Goal: Task Accomplishment & Management: Manage account settings

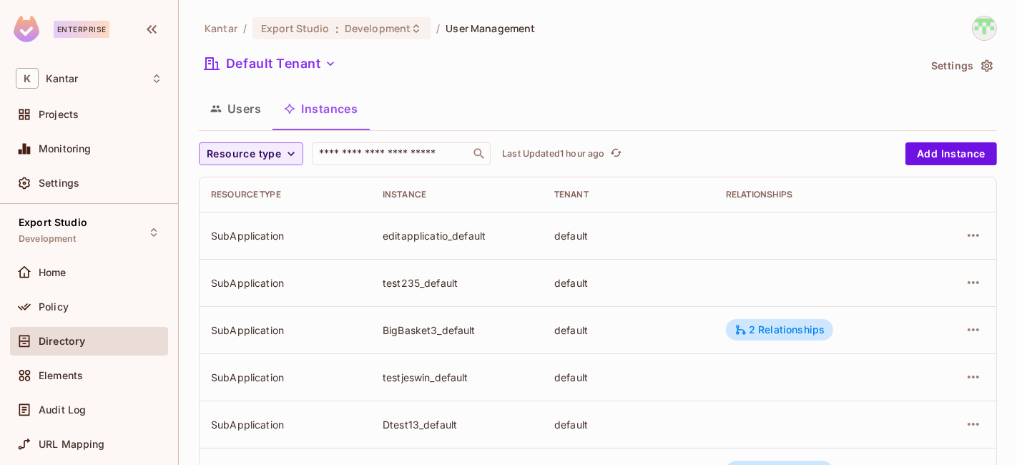
scroll to position [92, 0]
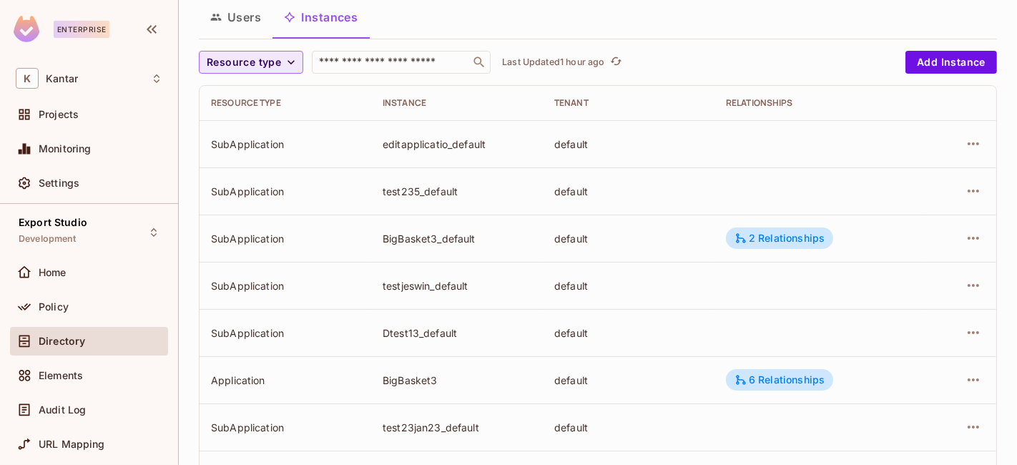
click at [287, 67] on icon "button" at bounding box center [291, 62] width 14 height 14
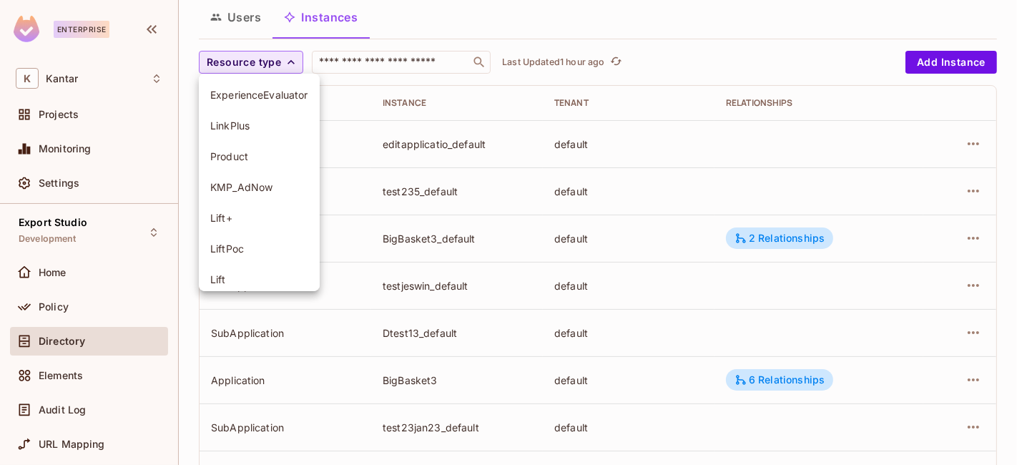
scroll to position [163, 0]
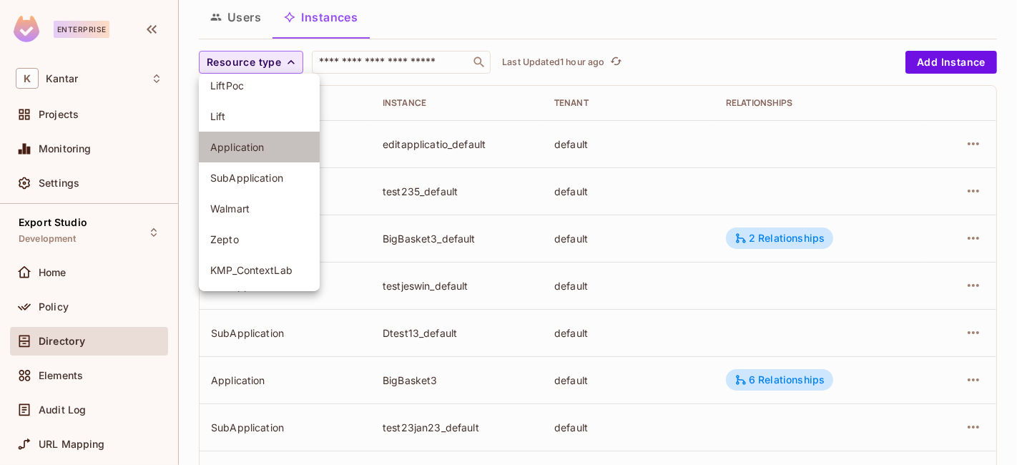
click at [243, 145] on span "Application" at bounding box center [259, 147] width 98 height 14
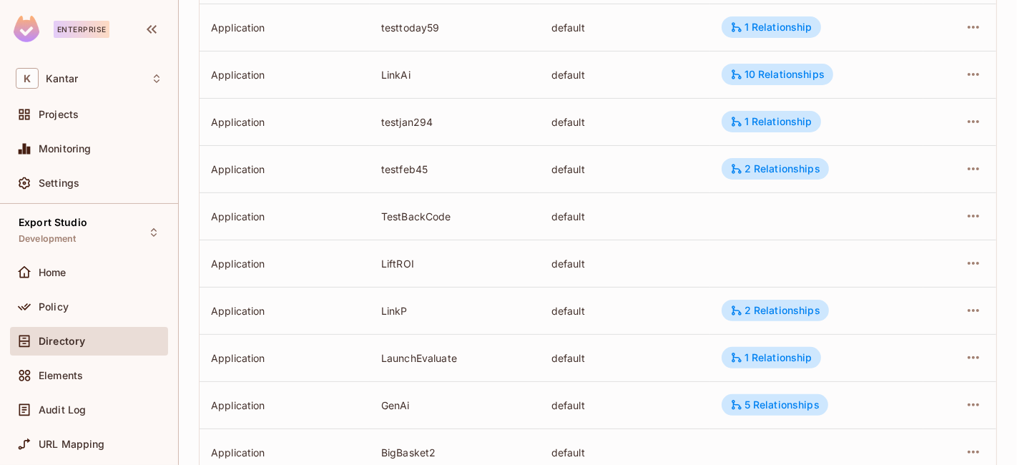
scroll to position [533, 0]
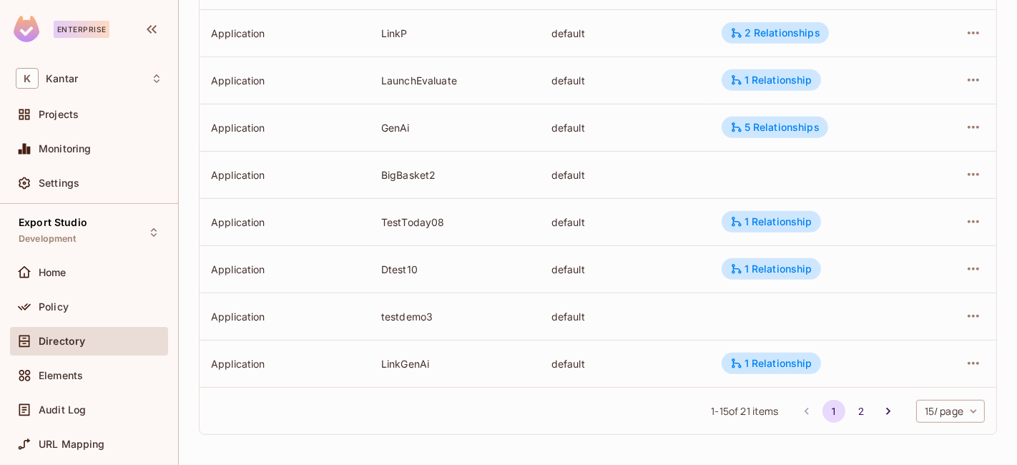
click at [941, 395] on div "1 - 15 of 21 items 1 2 15 / page ** ​" at bounding box center [597, 410] width 797 height 47
click at [930, 408] on body "Enterprise K Kantar Projects Monitoring Settings Export Studio Development Home…" at bounding box center [508, 232] width 1017 height 465
click at [925, 437] on li "100 / page" at bounding box center [937, 433] width 72 height 30
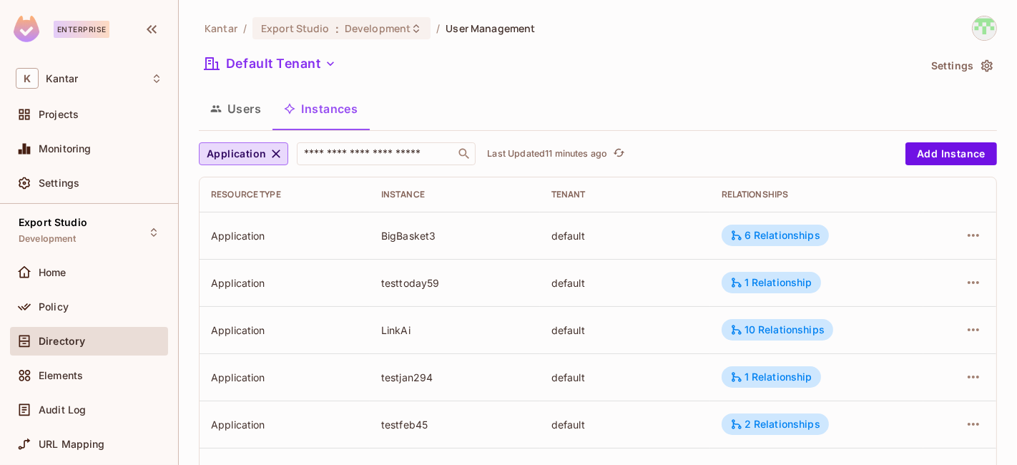
scroll to position [1, 0]
click at [275, 158] on icon "button" at bounding box center [276, 153] width 14 height 14
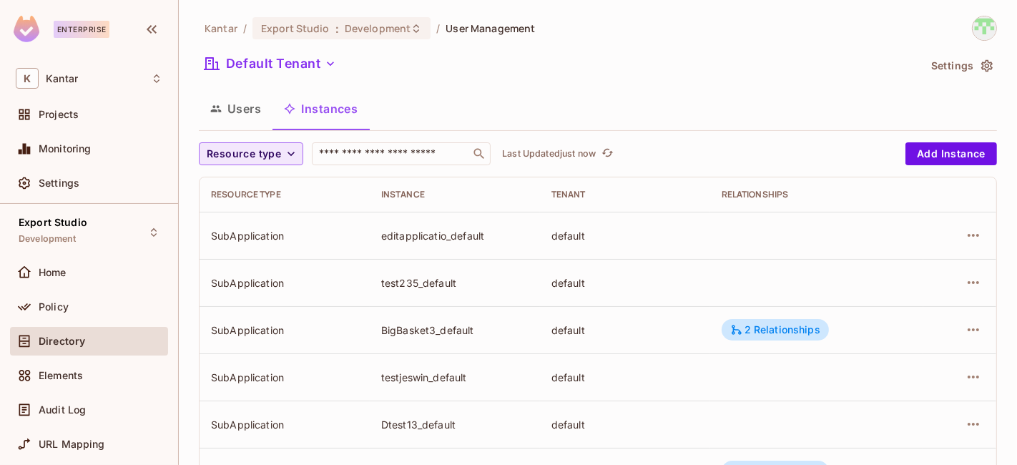
click at [282, 151] on button "Resource type" at bounding box center [251, 153] width 104 height 23
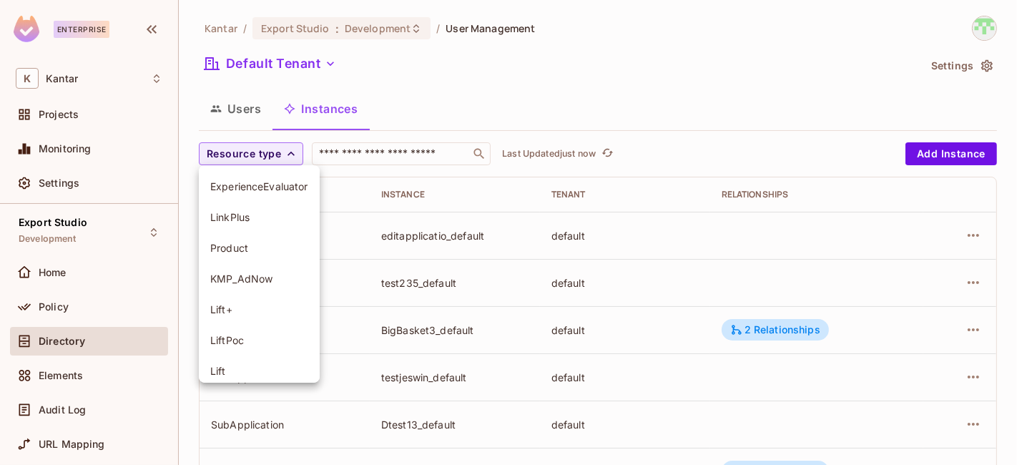
scroll to position [163, 0]
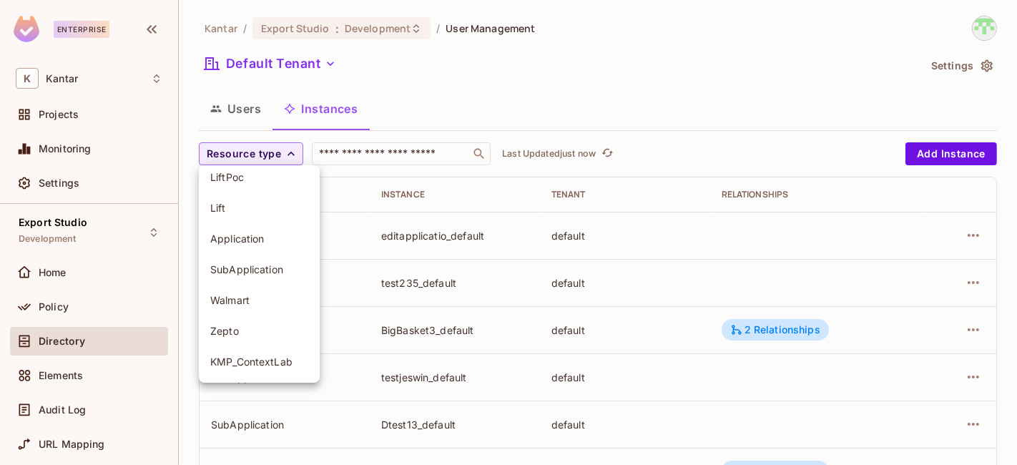
click at [255, 271] on span "SubApplication" at bounding box center [259, 269] width 98 height 14
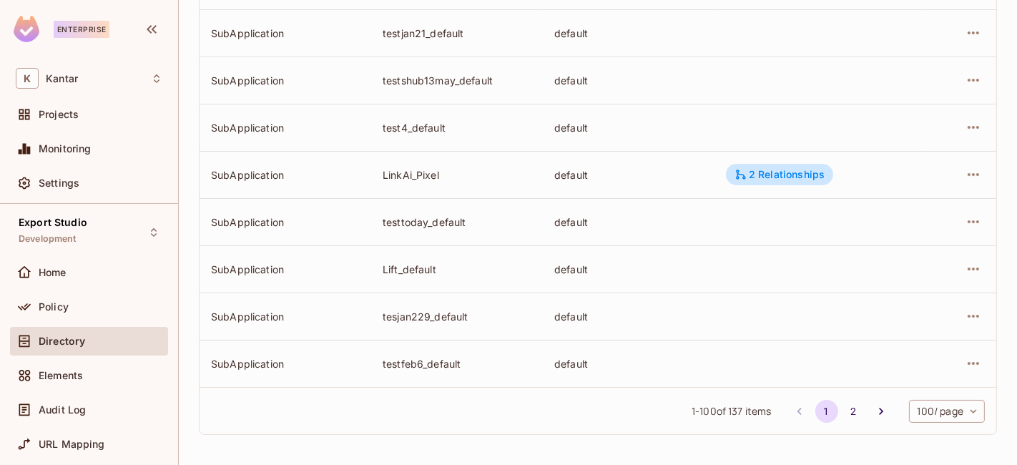
scroll to position [3069, 0]
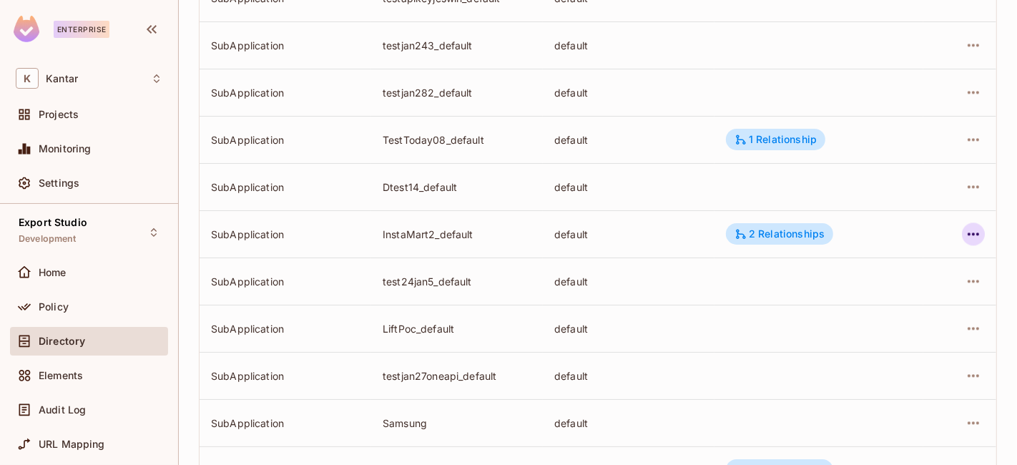
click at [965, 230] on icon "button" at bounding box center [973, 233] width 17 height 17
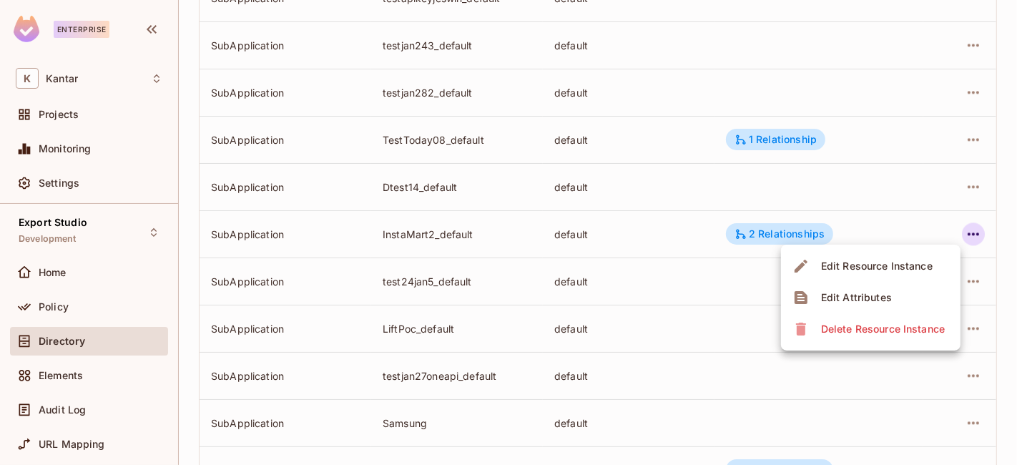
click at [737, 237] on div at bounding box center [508, 232] width 1017 height 465
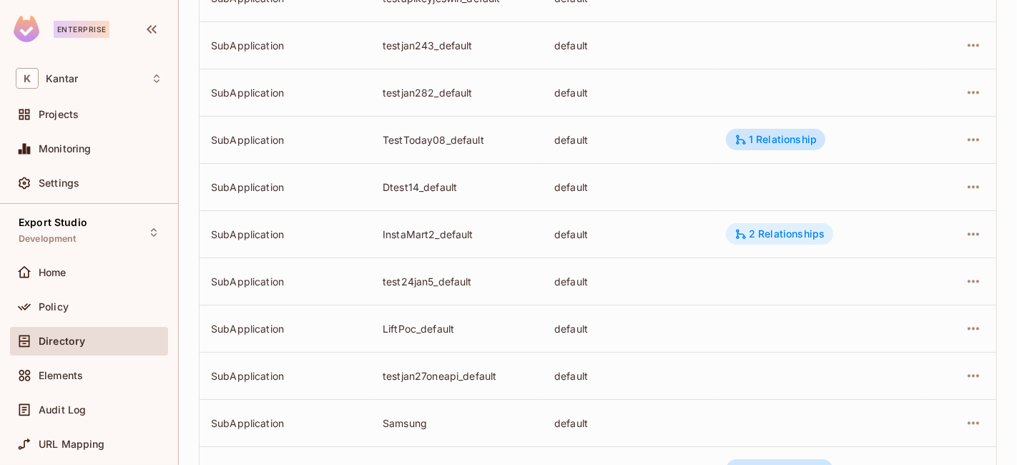
click at [739, 235] on icon at bounding box center [740, 233] width 13 height 13
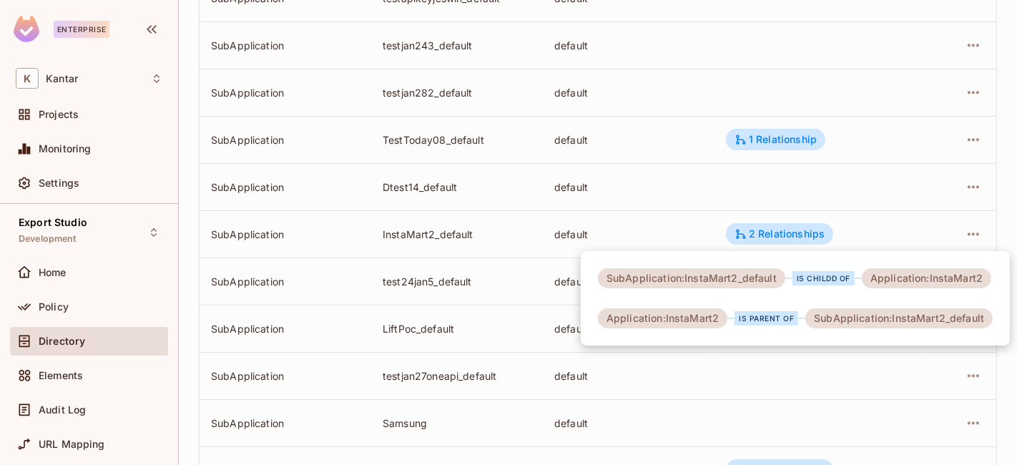
click at [957, 236] on div at bounding box center [508, 232] width 1017 height 465
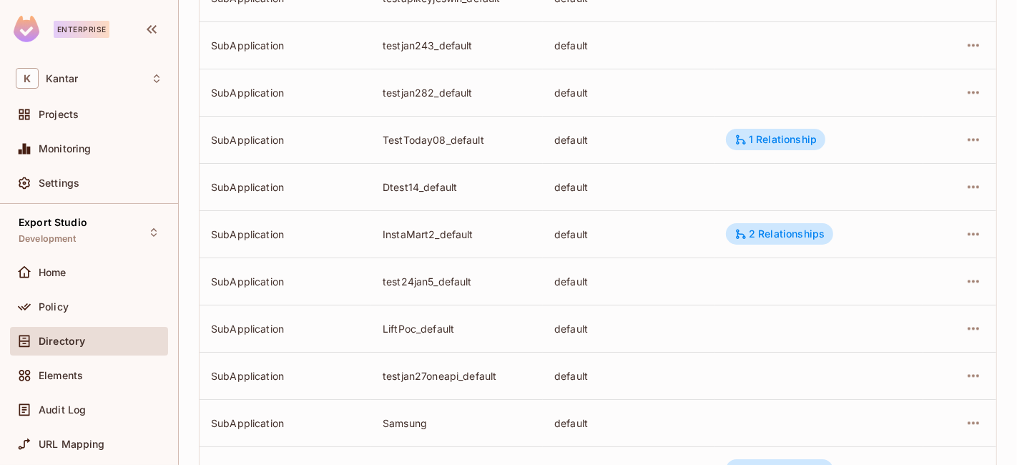
click at [965, 236] on icon "button" at bounding box center [973, 233] width 17 height 17
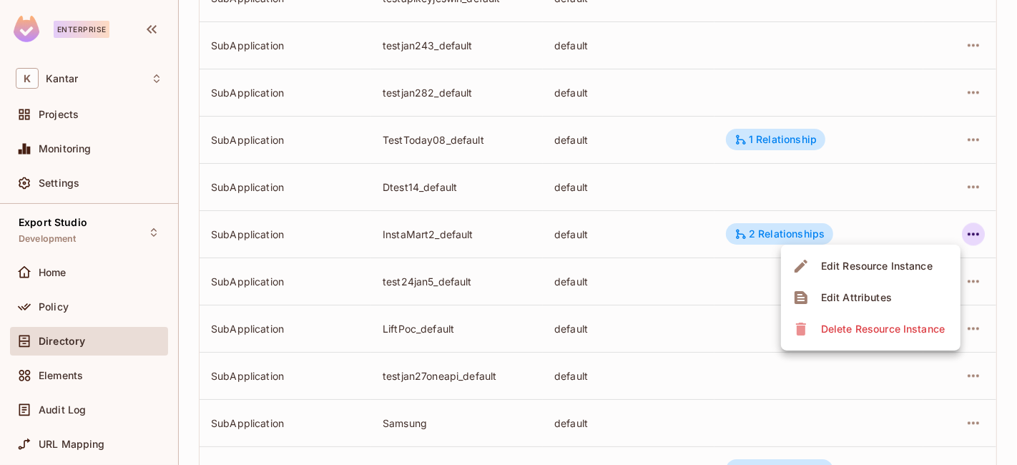
click at [886, 327] on div "Delete Resource Instance" at bounding box center [883, 329] width 124 height 14
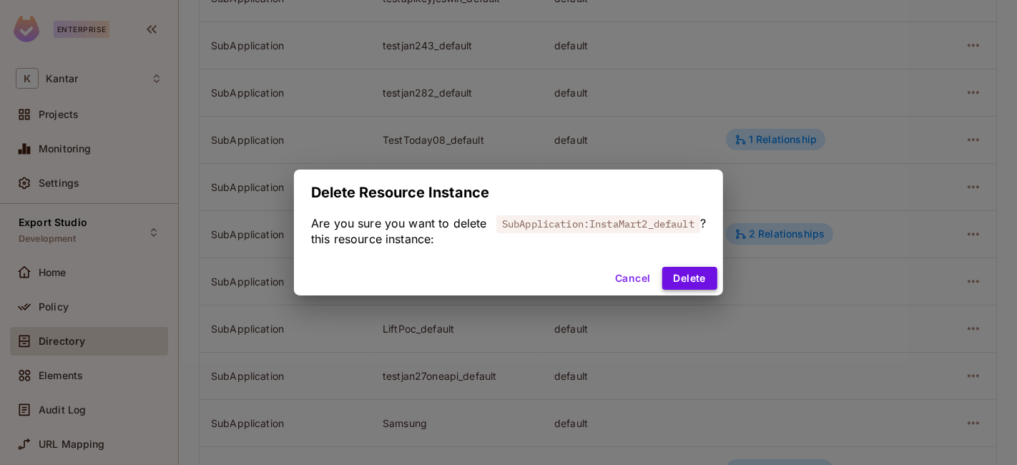
click at [688, 280] on button "Delete" at bounding box center [689, 278] width 55 height 23
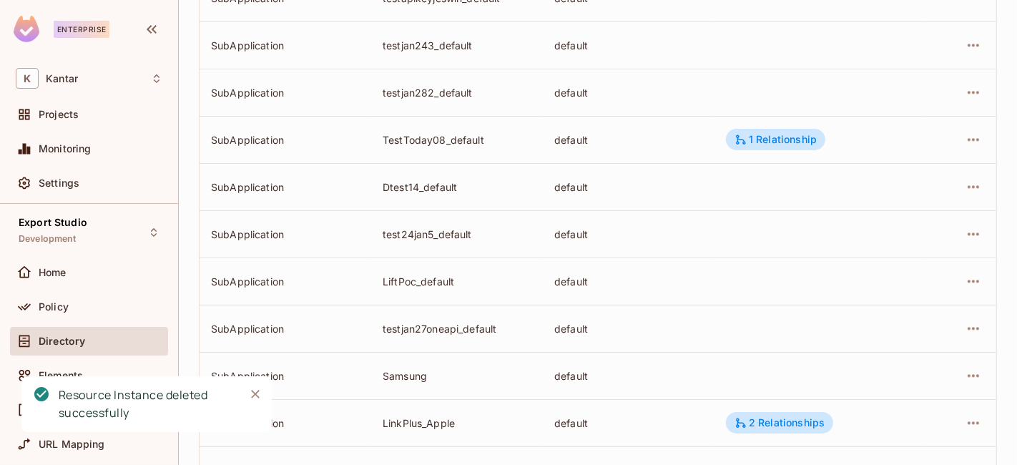
scroll to position [3871, 0]
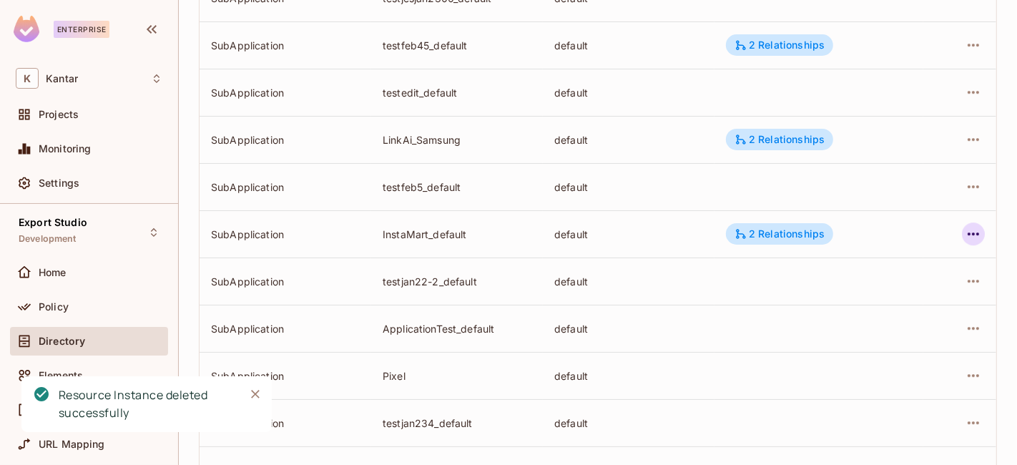
click at [966, 230] on icon "button" at bounding box center [973, 233] width 17 height 17
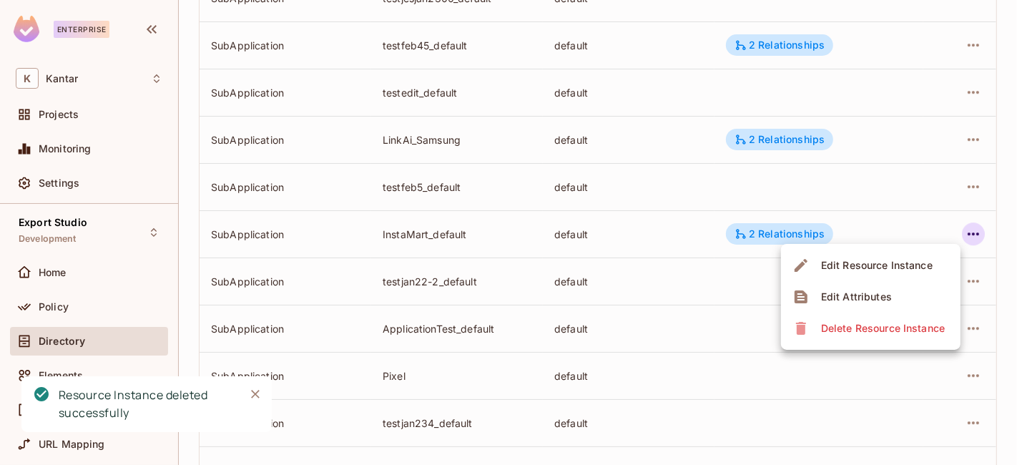
click at [870, 322] on div "Delete Resource Instance" at bounding box center [883, 328] width 124 height 14
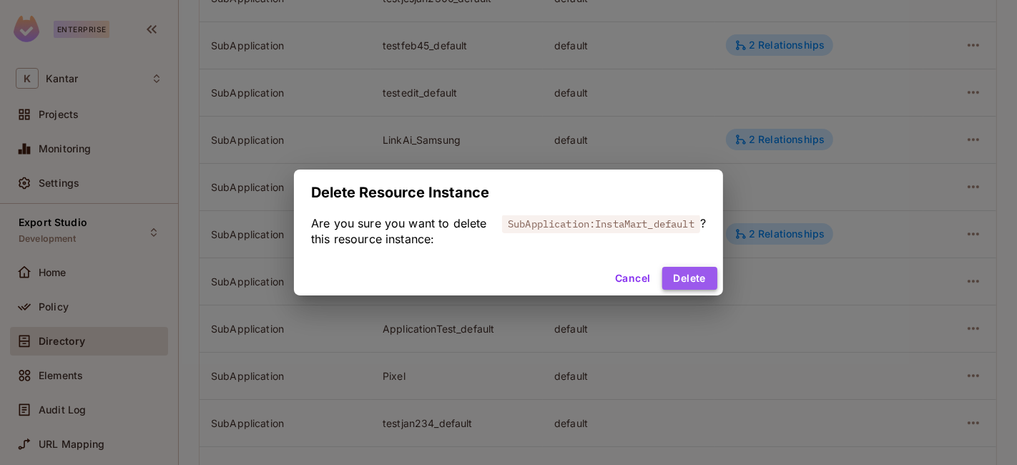
click at [686, 278] on button "Delete" at bounding box center [689, 278] width 55 height 23
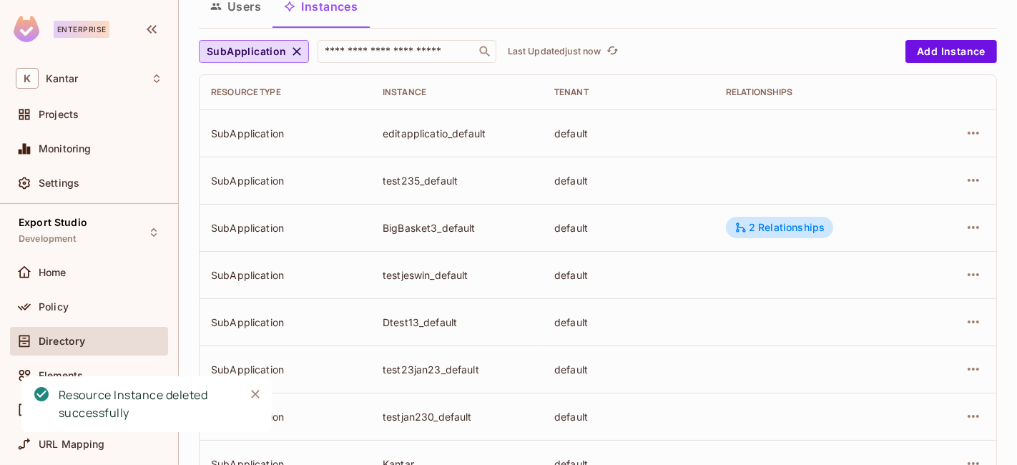
scroll to position [0, 0]
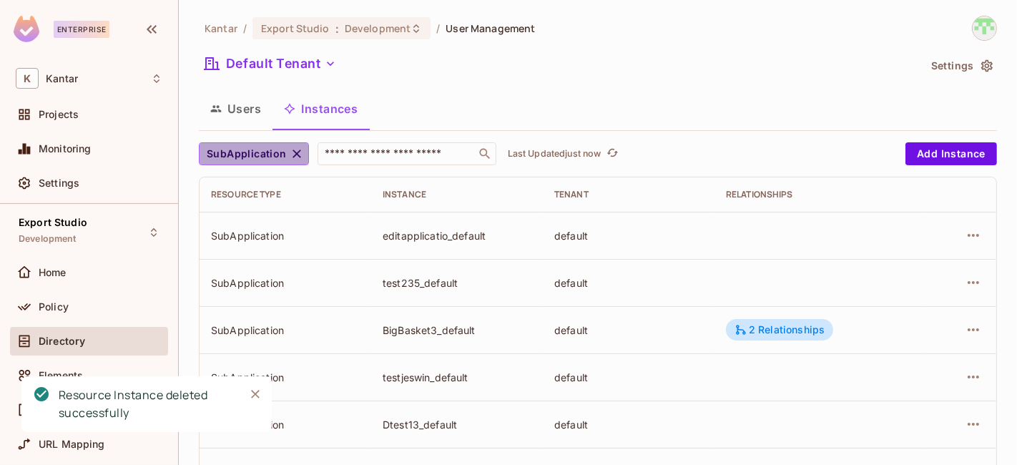
click at [293, 152] on icon "button" at bounding box center [296, 153] width 9 height 9
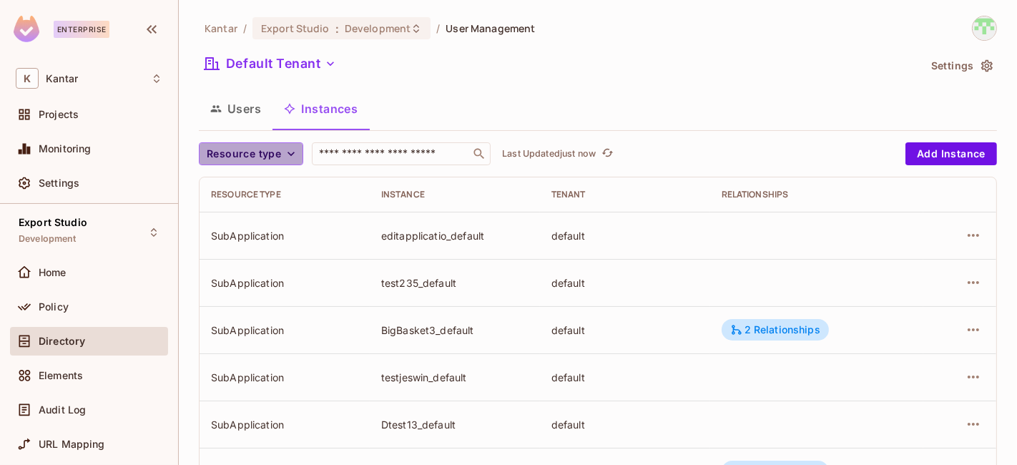
click at [269, 157] on span "Resource type" at bounding box center [244, 154] width 74 height 18
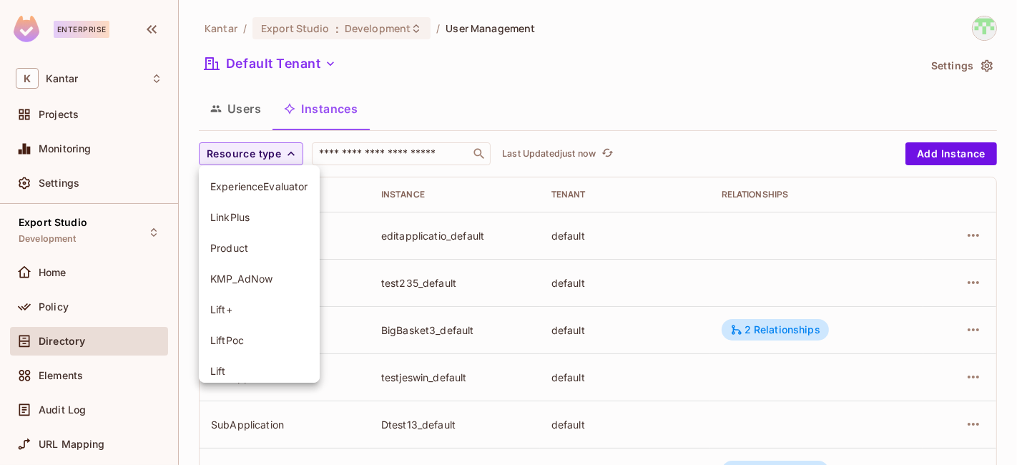
scroll to position [163, 0]
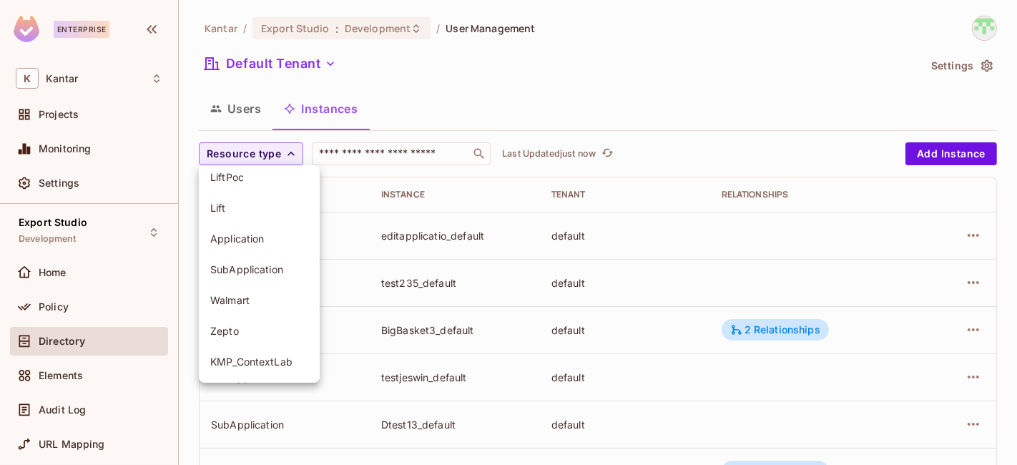
click at [250, 242] on span "Application" at bounding box center [259, 239] width 98 height 14
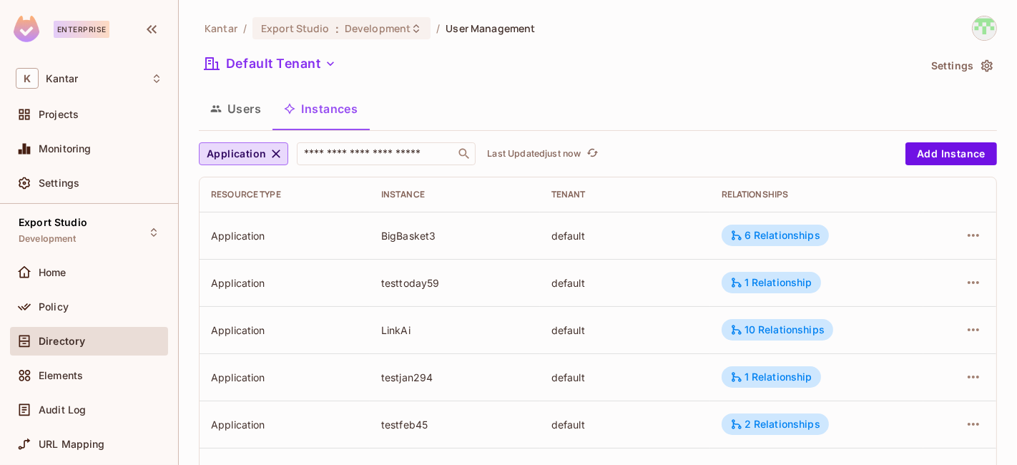
scroll to position [757, 0]
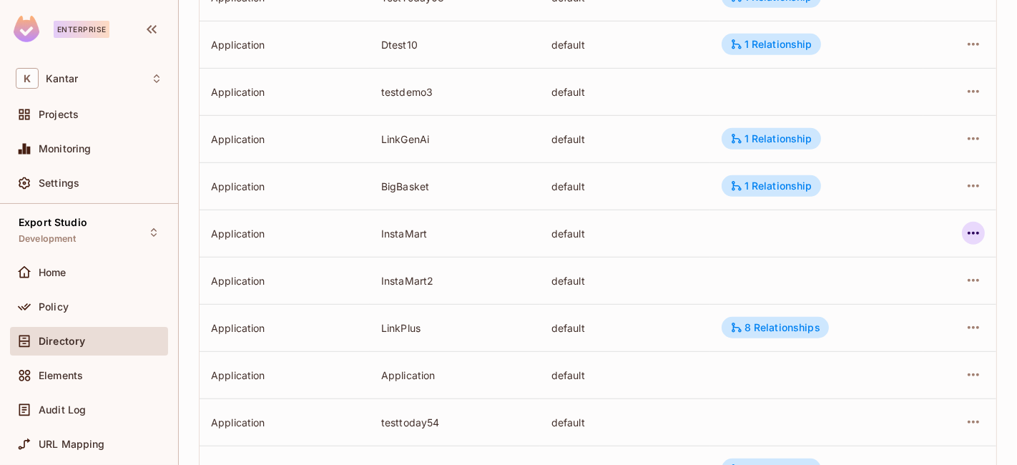
click at [965, 237] on icon "button" at bounding box center [973, 233] width 17 height 17
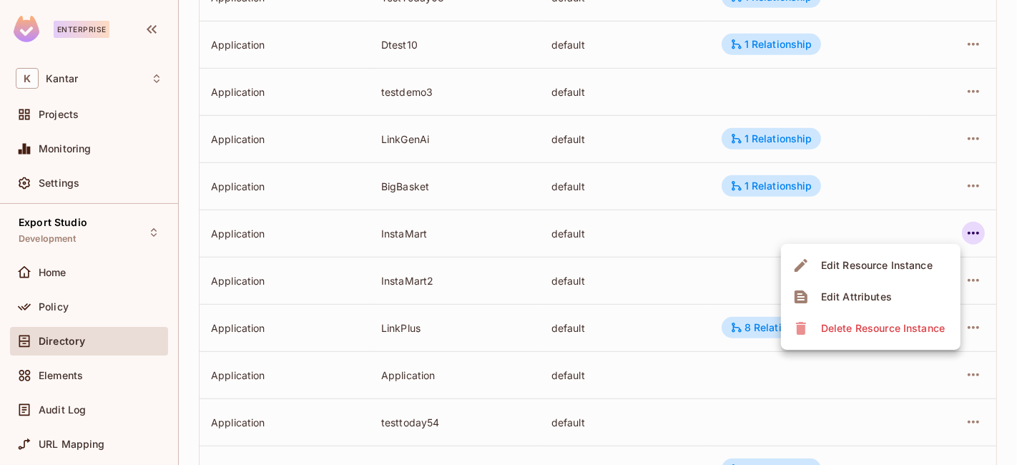
click at [889, 331] on div "Delete Resource Instance" at bounding box center [883, 328] width 124 height 14
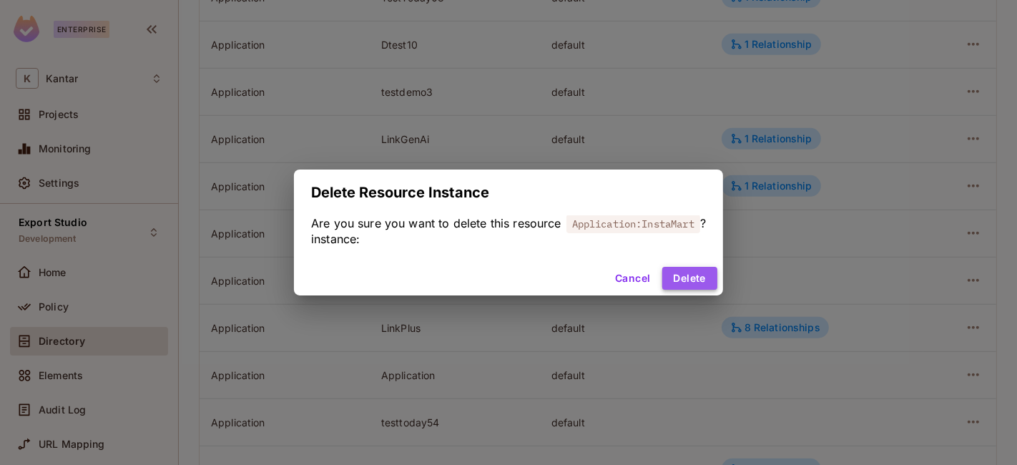
click at [701, 275] on button "Delete" at bounding box center [689, 278] width 55 height 23
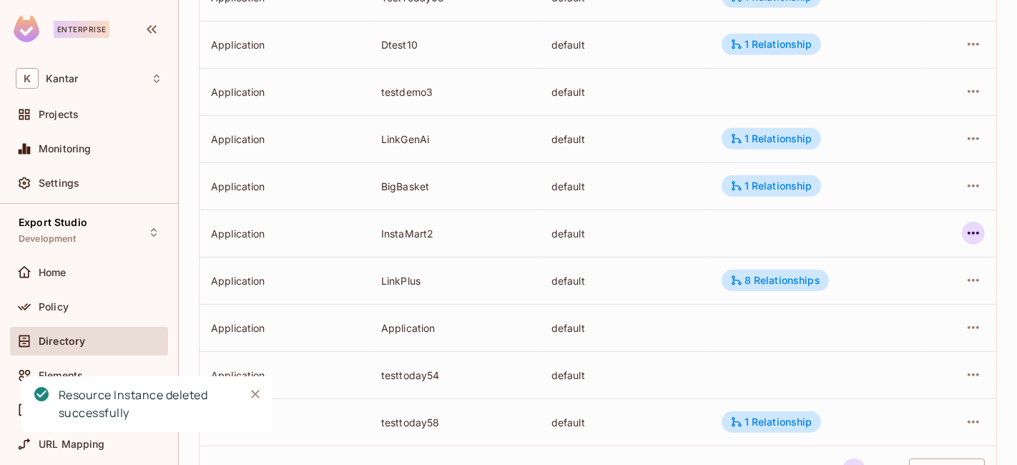
click at [965, 232] on icon "button" at bounding box center [973, 233] width 17 height 17
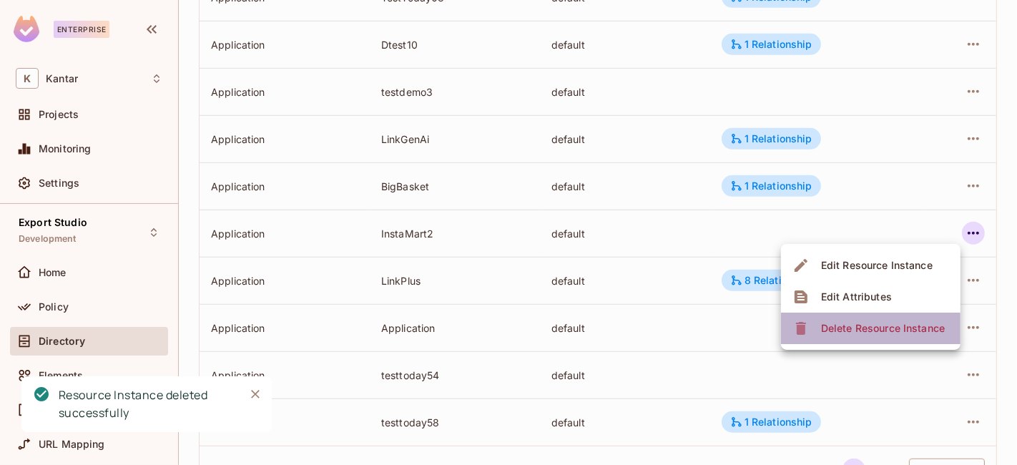
click at [855, 327] on div "Delete Resource Instance" at bounding box center [883, 328] width 124 height 14
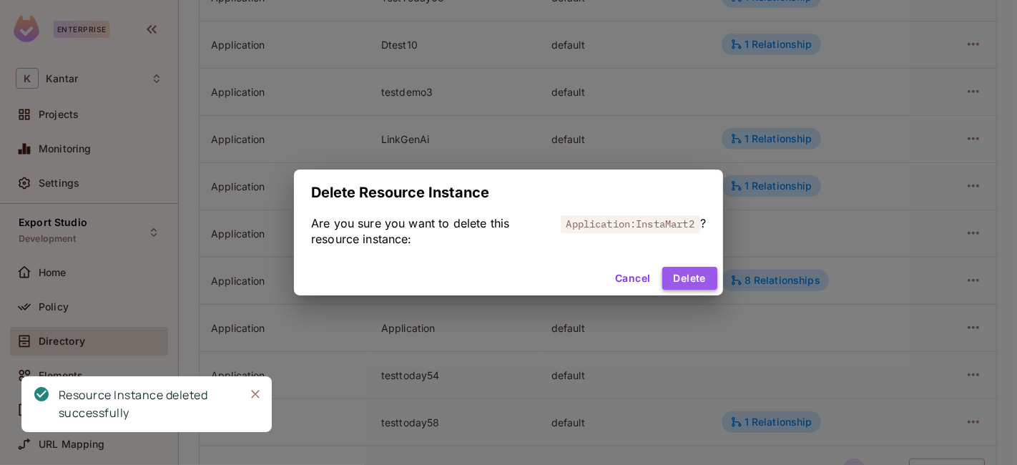
click at [692, 283] on button "Delete" at bounding box center [689, 278] width 55 height 23
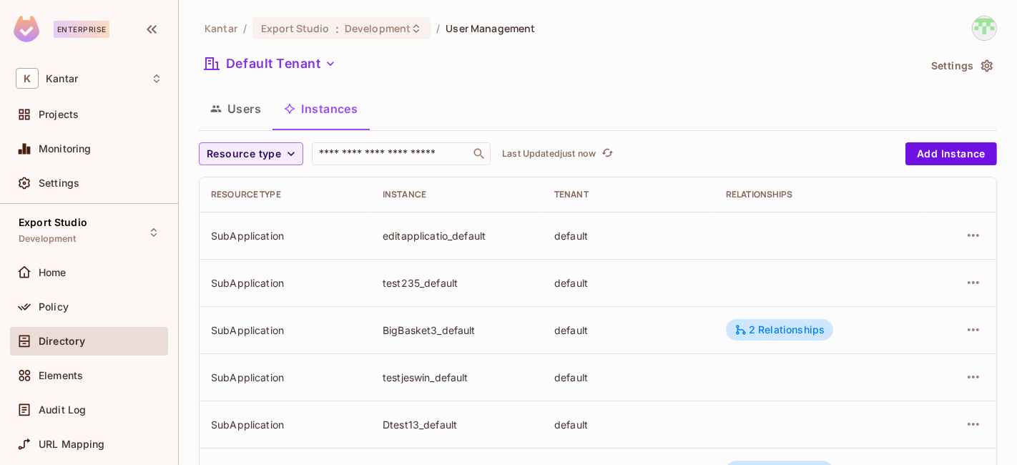
click at [255, 150] on span "Resource type" at bounding box center [244, 154] width 74 height 18
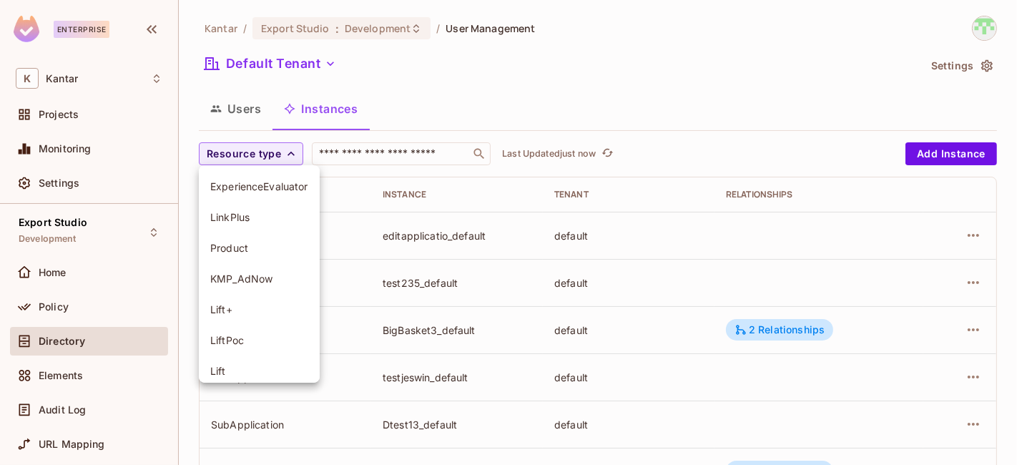
scroll to position [163, 0]
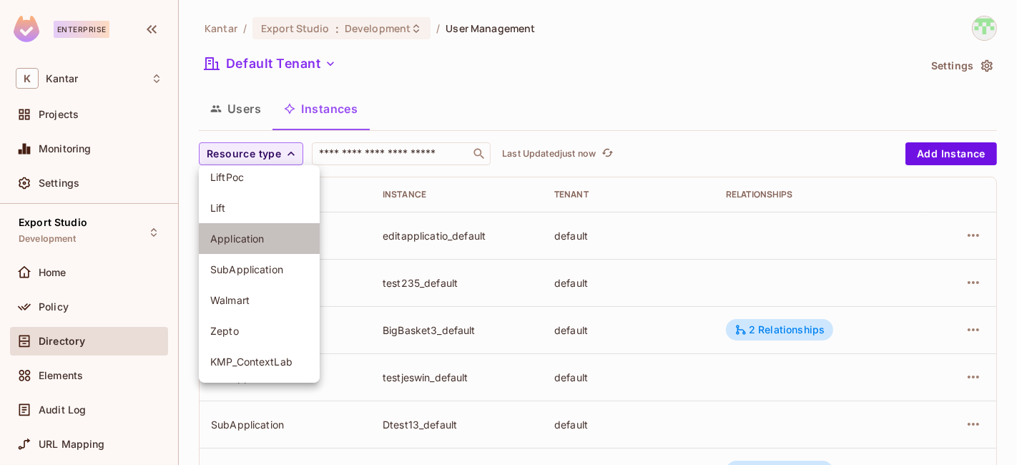
click at [240, 244] on span "Application" at bounding box center [259, 239] width 98 height 14
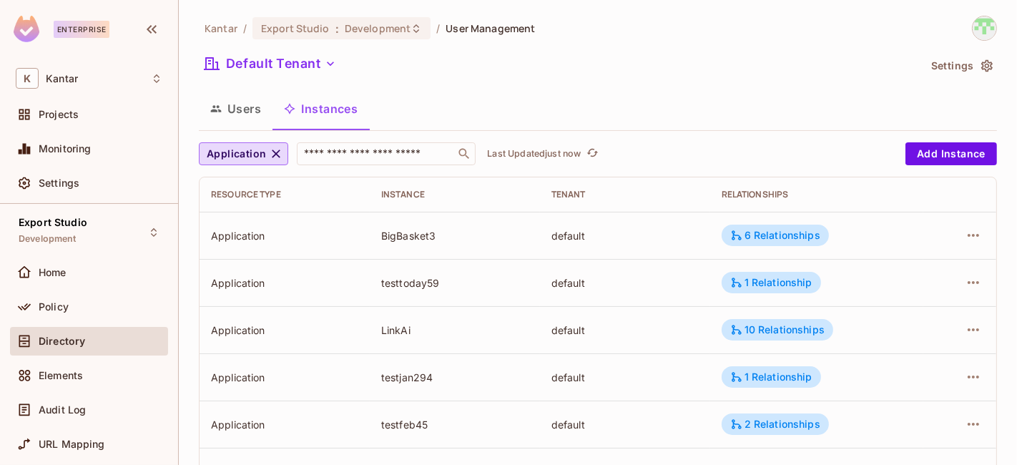
scroll to position [533, 0]
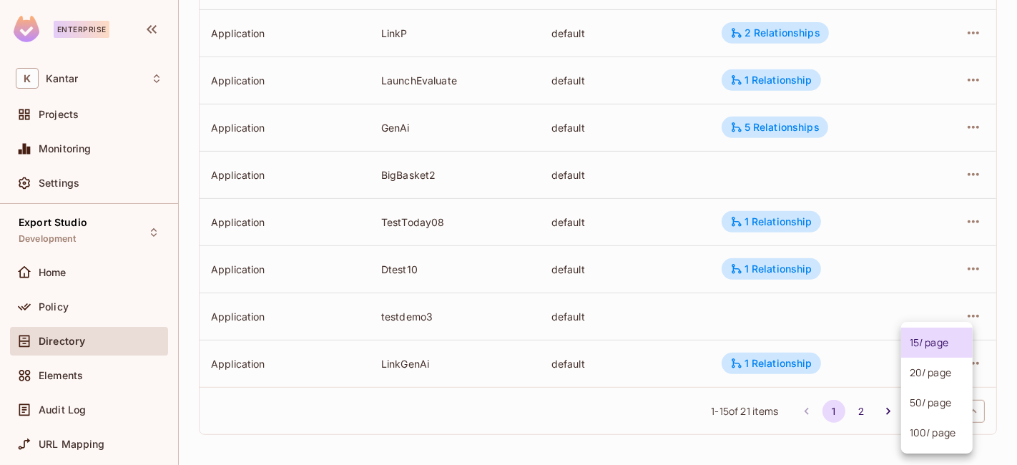
click at [952, 405] on body "Enterprise K Kantar Projects Monitoring Settings Export Studio Development Home…" at bounding box center [508, 232] width 1017 height 465
click at [938, 433] on li "100 / page" at bounding box center [937, 433] width 72 height 30
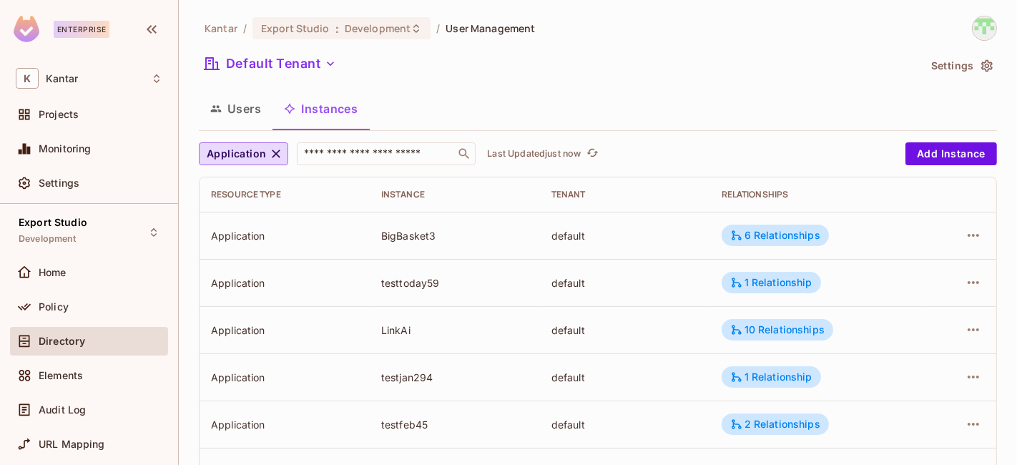
scroll to position [817, 0]
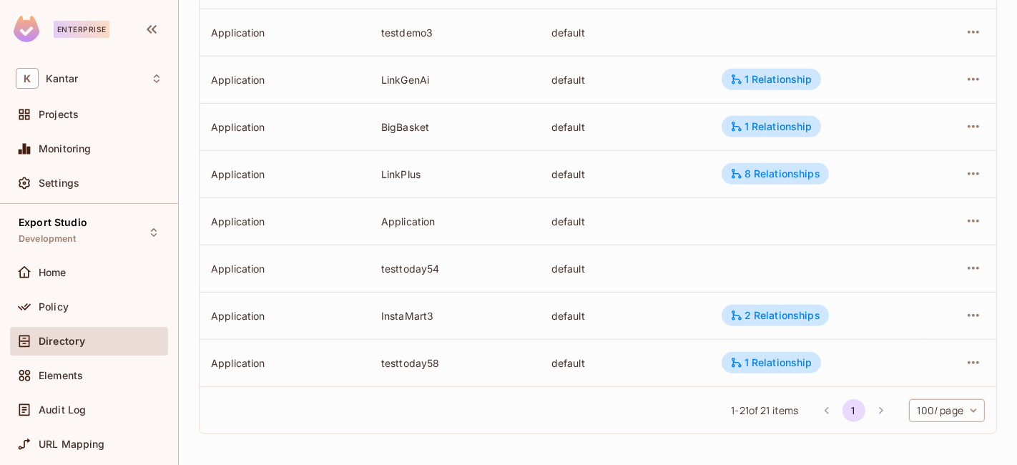
click at [525, 455] on div "Kantar / Export Studio : Development / User Management Default Tenant Settings …" at bounding box center [598, 232] width 838 height 465
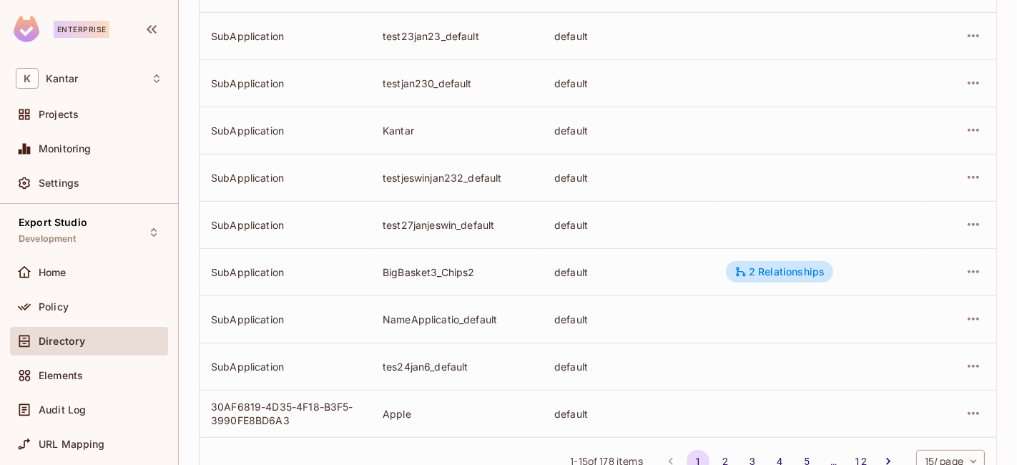
scroll to position [533, 0]
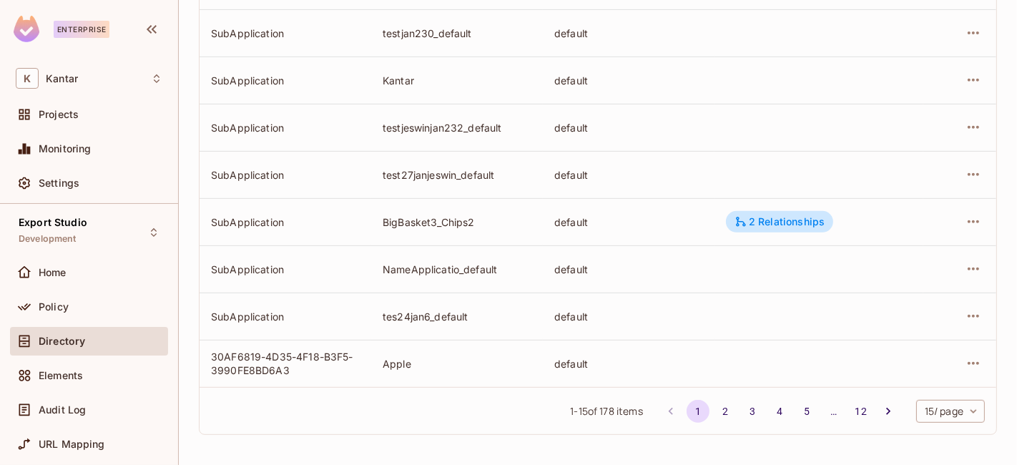
click at [934, 413] on body "Enterprise K Kantar Projects Monitoring Settings Export Studio Development Home…" at bounding box center [508, 232] width 1017 height 465
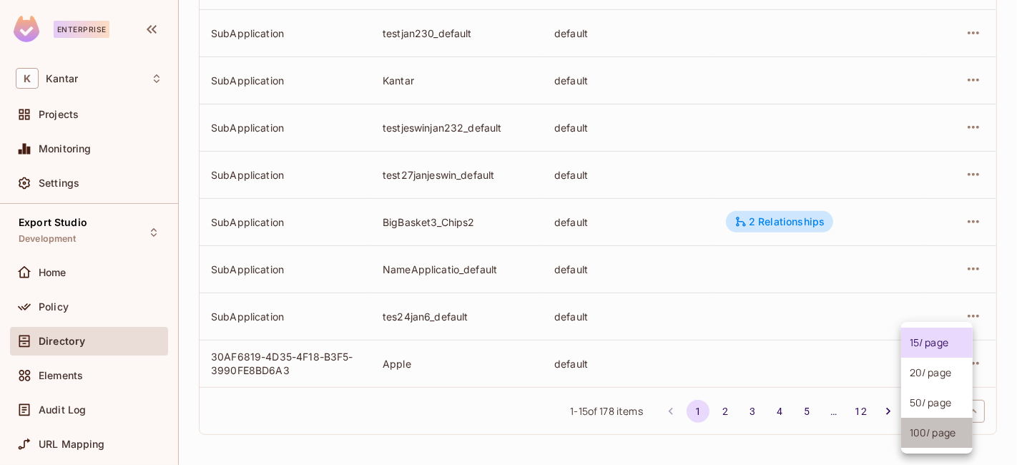
click at [927, 425] on li "100 / page" at bounding box center [937, 433] width 72 height 30
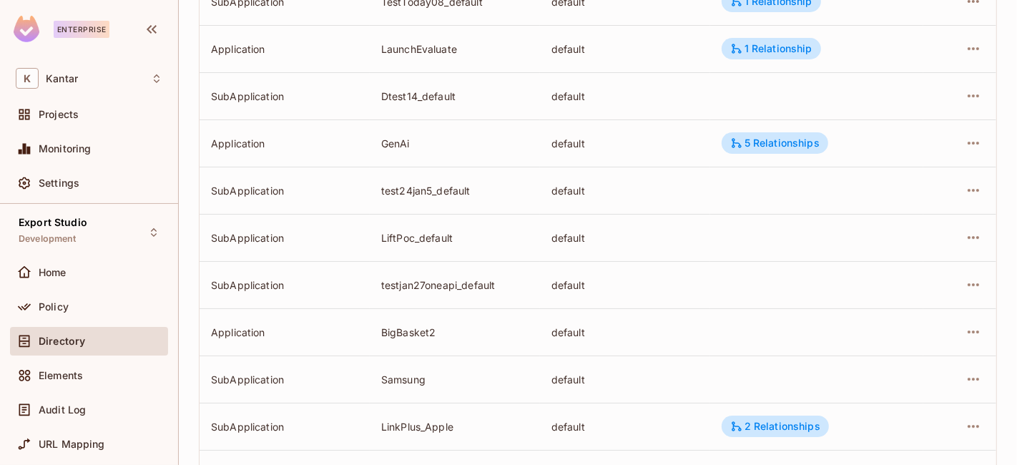
scroll to position [4544, 0]
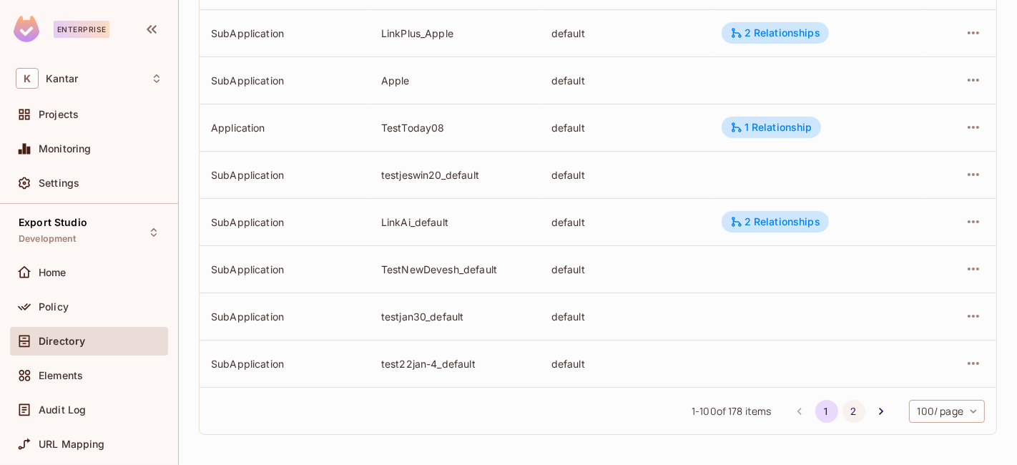
click at [842, 405] on button "2" at bounding box center [853, 411] width 23 height 23
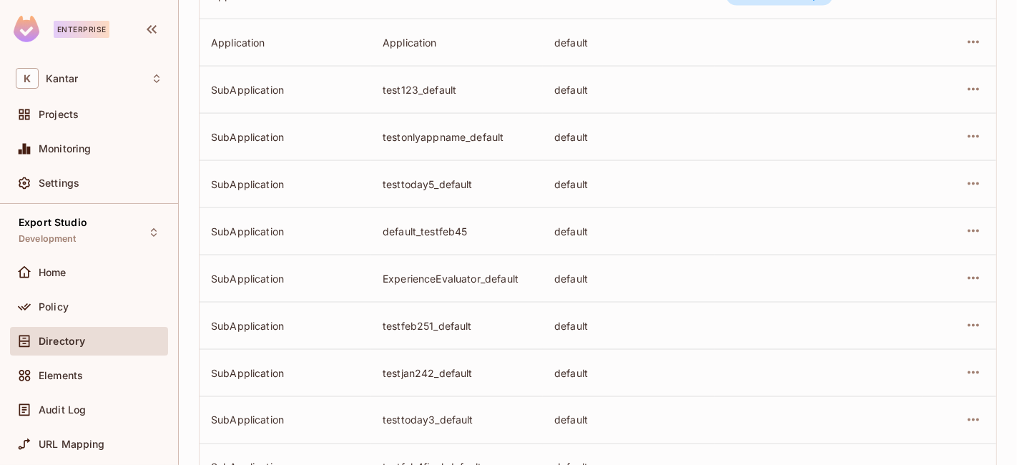
scroll to position [2262, 0]
